Goal: Task Accomplishment & Management: Use online tool/utility

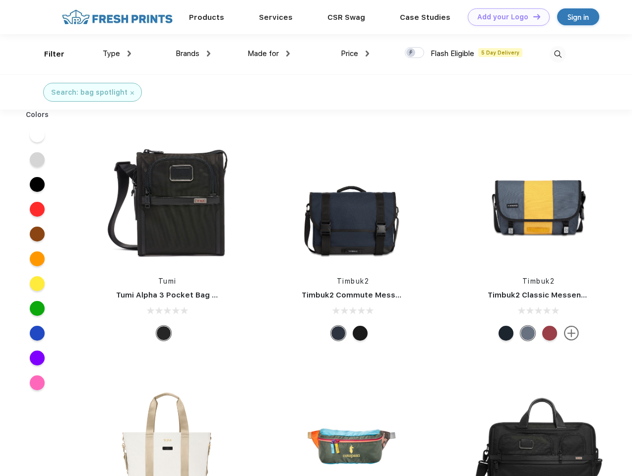
scroll to position [0, 0]
click at [505, 17] on link "Add your Logo Design Tool" at bounding box center [509, 16] width 82 height 17
click at [0, 0] on div "Design Tool" at bounding box center [0, 0] width 0 height 0
click at [532, 16] on link "Add your Logo Design Tool" at bounding box center [509, 16] width 82 height 17
click at [48, 54] on div "Filter" at bounding box center [54, 54] width 20 height 11
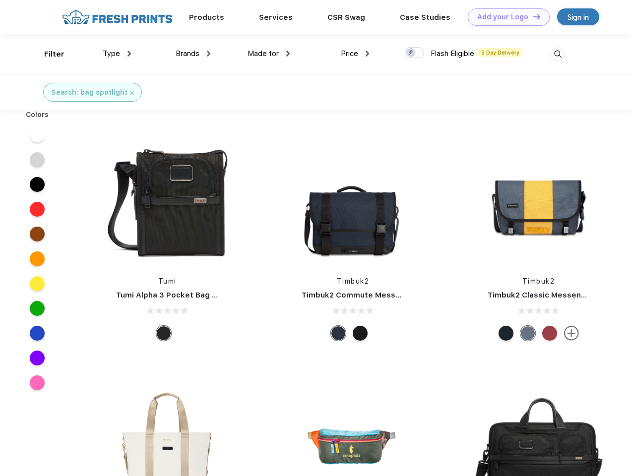
click at [117, 54] on span "Type" at bounding box center [111, 53] width 17 height 9
click at [193, 54] on span "Brands" at bounding box center [188, 53] width 24 height 9
click at [269, 54] on span "Made for" at bounding box center [262, 53] width 31 height 9
click at [355, 54] on span "Price" at bounding box center [349, 53] width 17 height 9
click at [415, 53] on div at bounding box center [414, 52] width 19 height 11
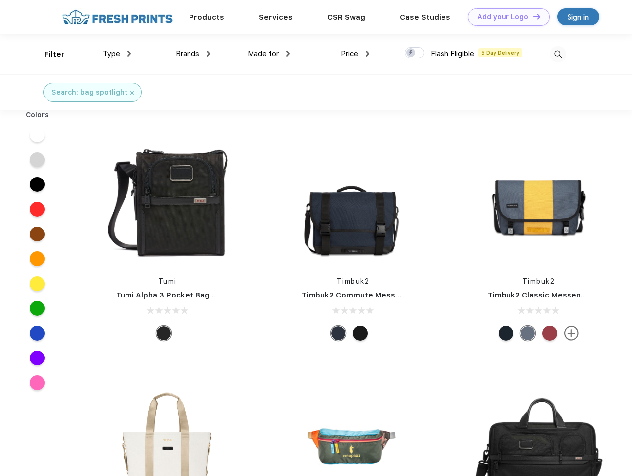
click at [411, 53] on input "checkbox" at bounding box center [408, 50] width 6 height 6
click at [557, 54] on img at bounding box center [557, 54] width 16 height 16
